Goal: Task Accomplishment & Management: Manage account settings

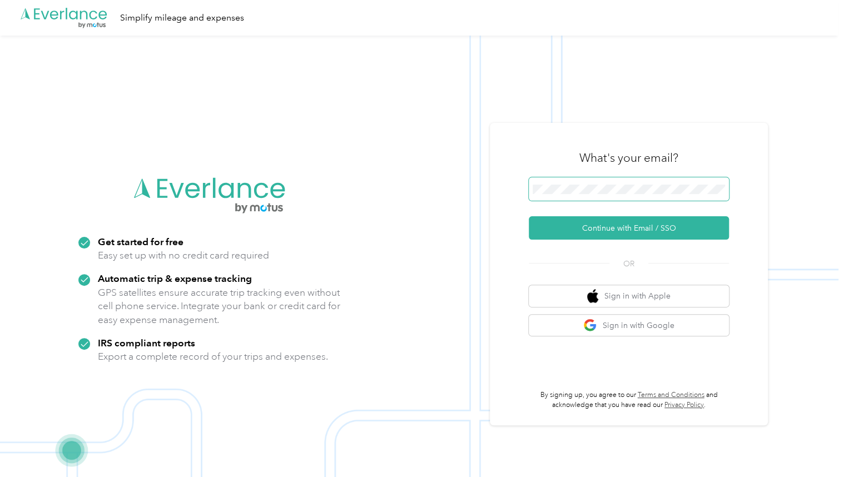
click at [597, 183] on span at bounding box center [629, 188] width 200 height 23
click at [614, 231] on button "Continue with Email / SSO" at bounding box center [629, 227] width 200 height 23
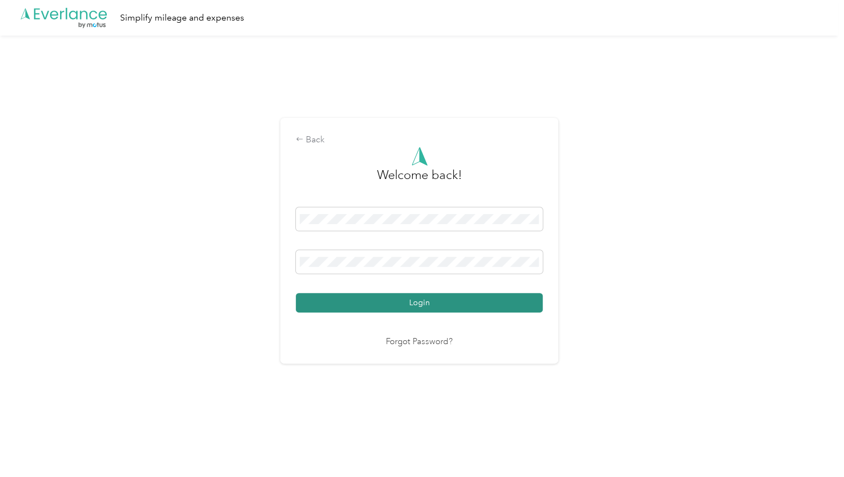
click at [421, 305] on button "Login" at bounding box center [419, 302] width 247 height 19
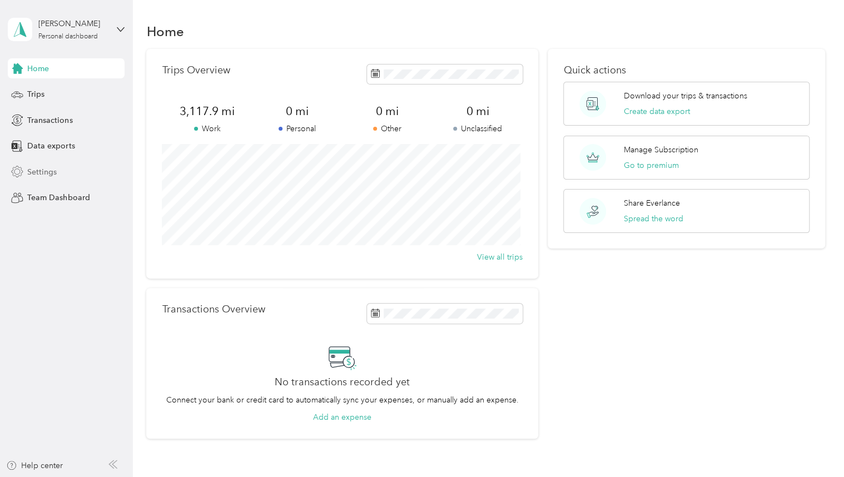
click at [22, 175] on icon at bounding box center [17, 172] width 12 height 12
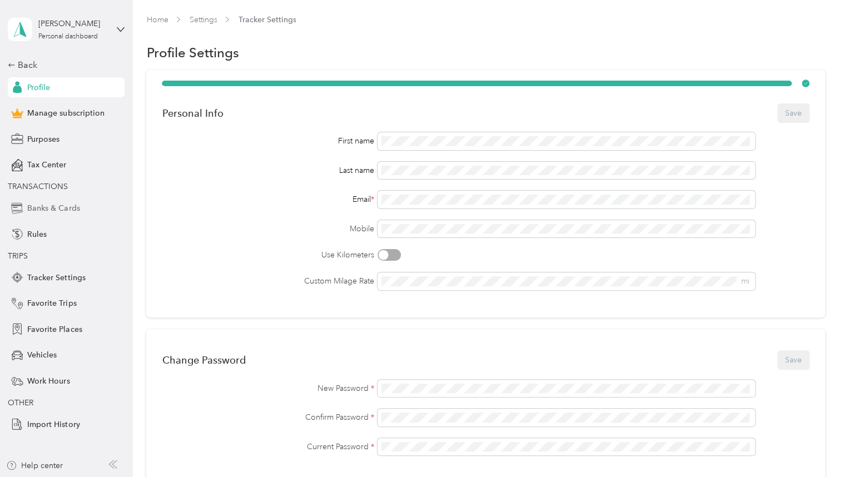
click at [38, 206] on span "Banks & Cards" at bounding box center [53, 208] width 52 height 12
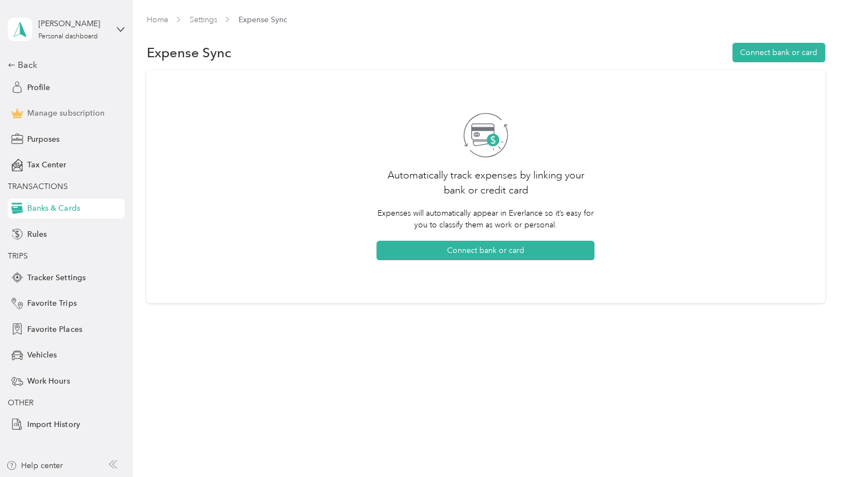
click at [56, 117] on span "Manage subscription" at bounding box center [65, 113] width 77 height 12
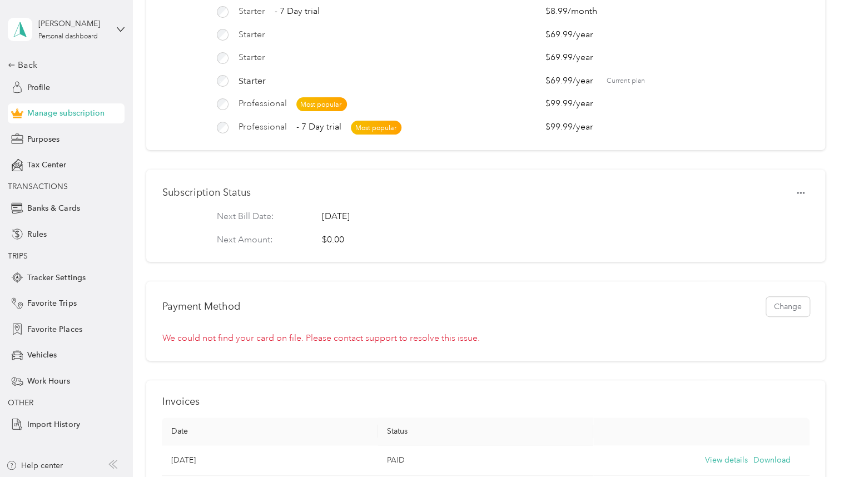
scroll to position [167, 0]
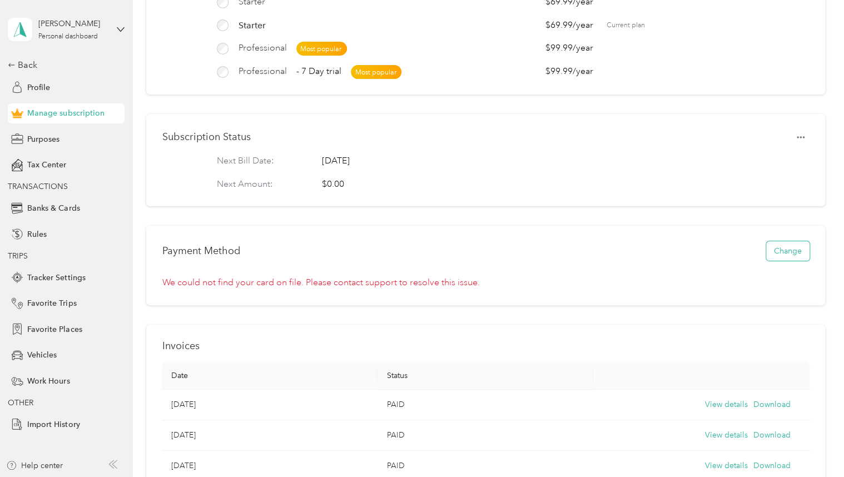
click at [780, 261] on button "Change" at bounding box center [787, 250] width 43 height 19
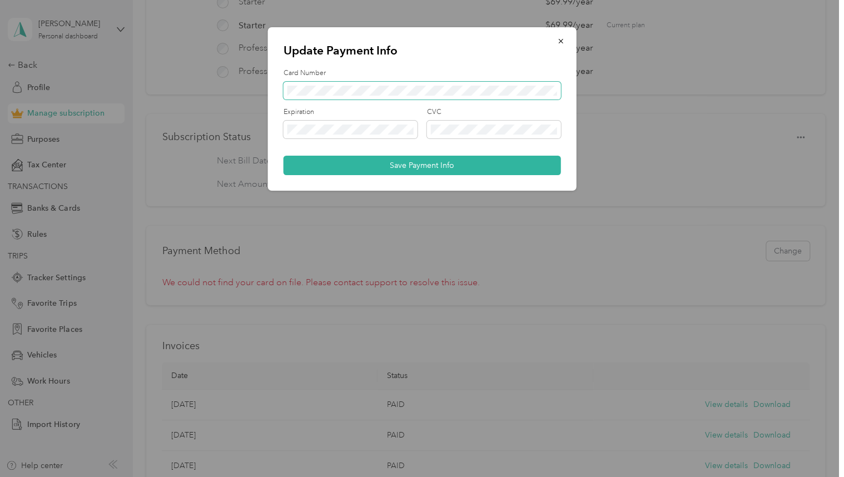
click at [306, 97] on span at bounding box center [421, 91] width 277 height 18
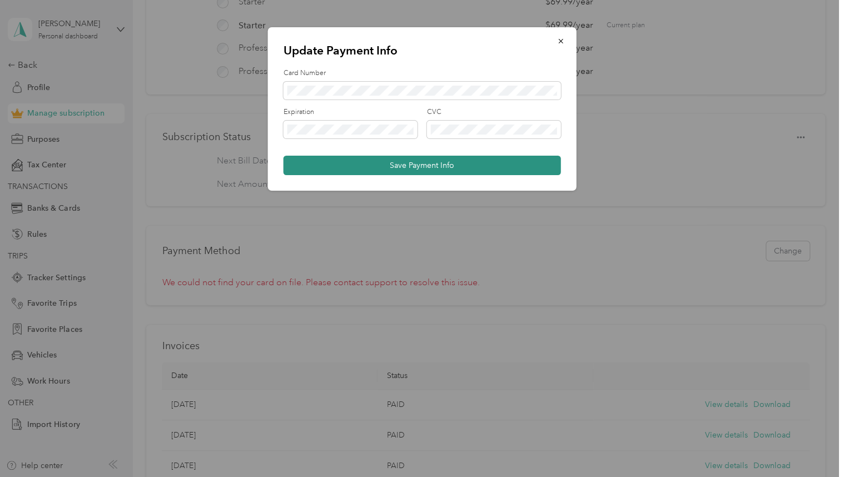
click at [402, 165] on button "Save Payment Info" at bounding box center [421, 165] width 277 height 19
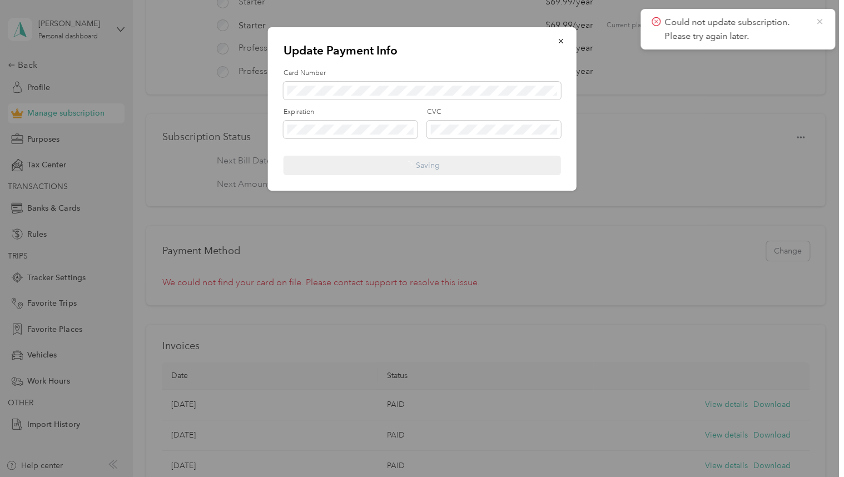
click at [816, 19] on icon at bounding box center [819, 22] width 9 height 10
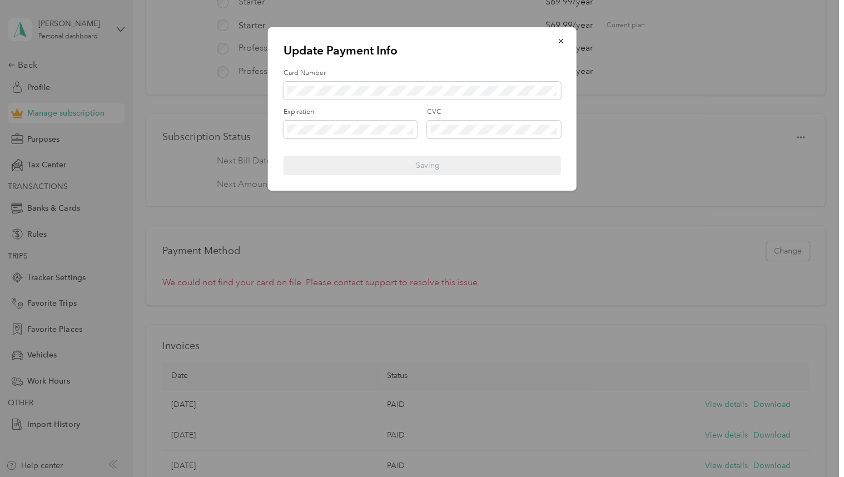
click at [400, 165] on form "Card Number Expiration CVC Saving" at bounding box center [421, 121] width 277 height 107
click at [562, 40] on icon "button" at bounding box center [561, 41] width 8 height 8
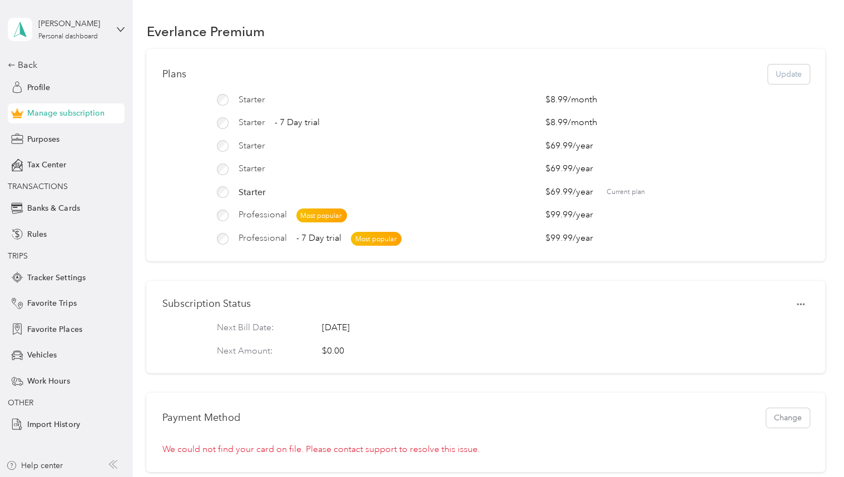
scroll to position [56, 0]
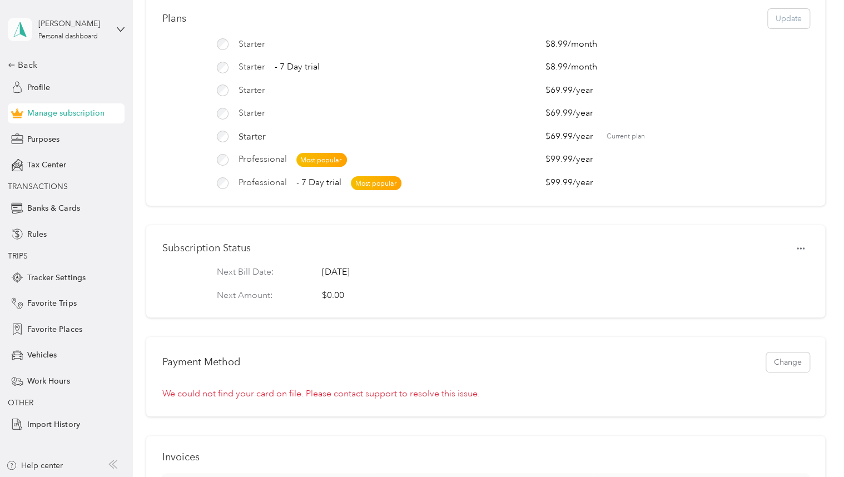
click at [31, 33] on span at bounding box center [20, 29] width 24 height 23
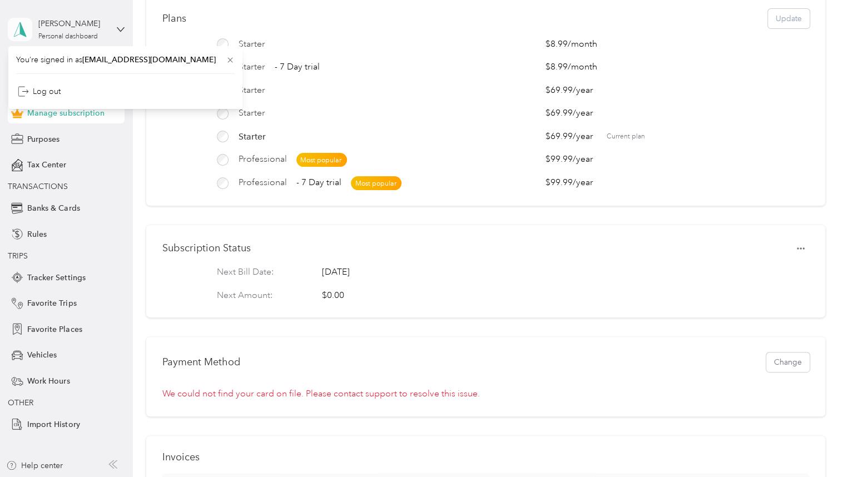
click at [31, 33] on span at bounding box center [20, 29] width 24 height 23
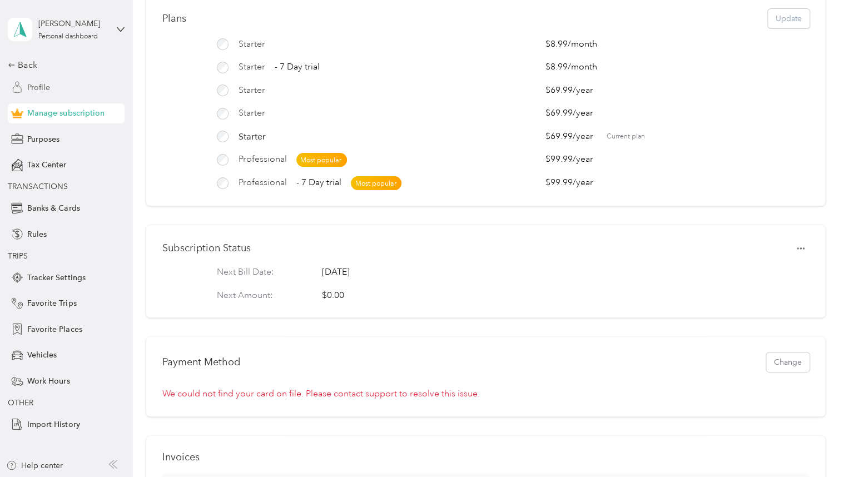
click at [40, 86] on span "Profile" at bounding box center [38, 88] width 23 height 12
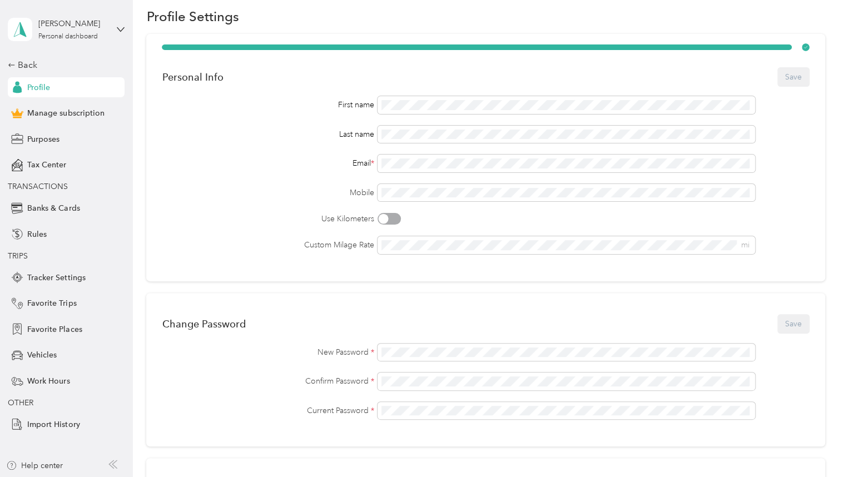
scroll to position [56, 0]
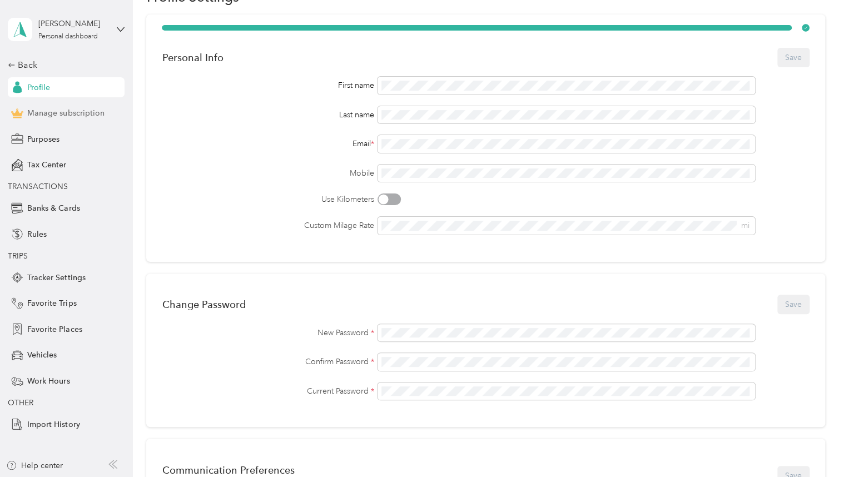
click at [83, 114] on span "Manage subscription" at bounding box center [65, 113] width 77 height 12
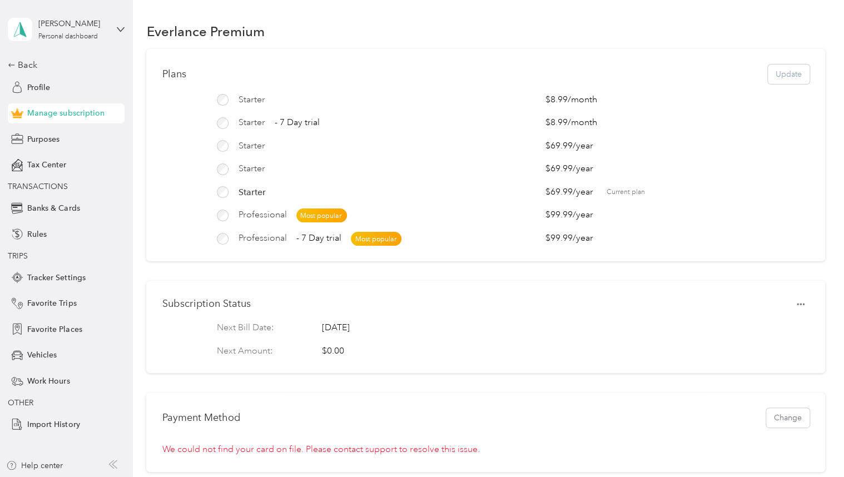
click at [765, 78] on div "Plans Update" at bounding box center [485, 73] width 647 height 19
click at [50, 466] on div "Help center" at bounding box center [34, 466] width 57 height 12
drag, startPoint x: 485, startPoint y: 113, endPoint x: 495, endPoint y: 102, distance: 15.0
click at [495, 102] on div "Starter $8.99 / month Starter - 7 Day trial $8.99 / month Starter $69.99 / year…" at bounding box center [485, 169] width 647 height 152
click at [536, 49] on div "Plans Update Starter $8.99 / month Starter - 7 Day trial $8.99 / month Starter …" at bounding box center [485, 155] width 678 height 212
